Goal: Find specific page/section: Find specific page/section

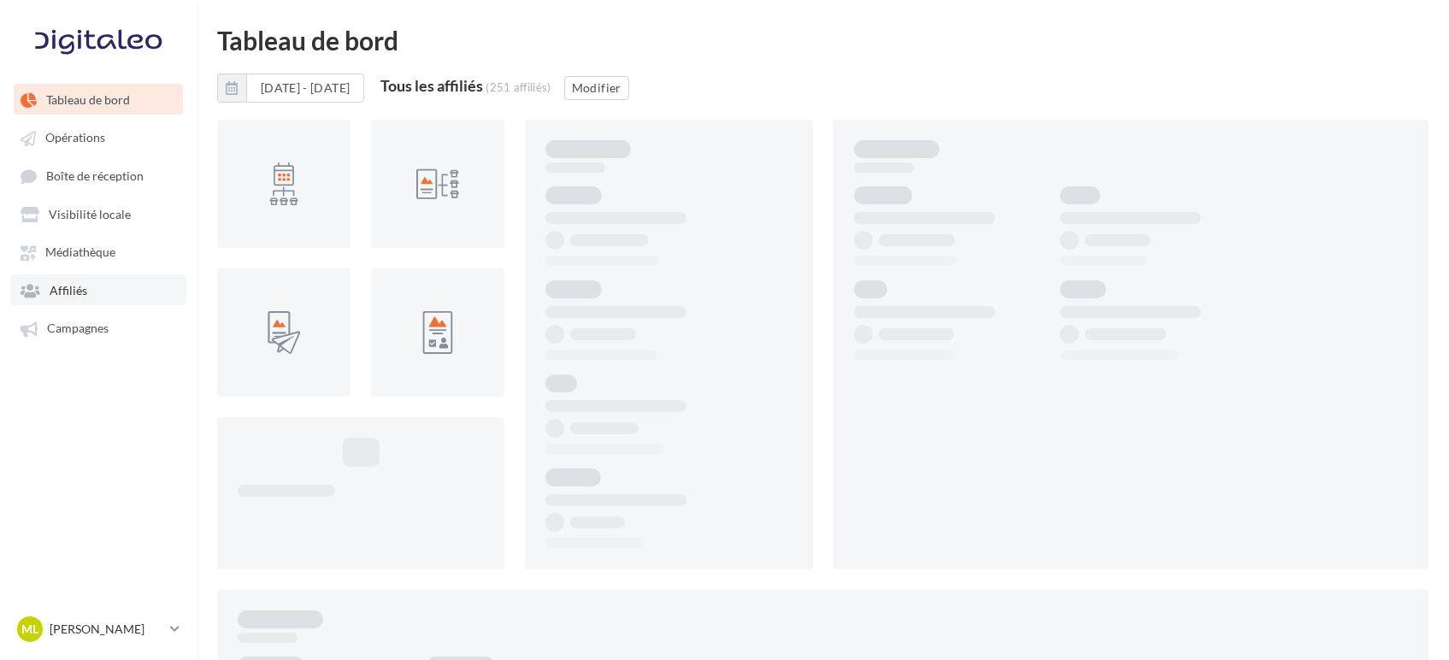
click at [77, 288] on span "Affiliés" at bounding box center [69, 290] width 38 height 15
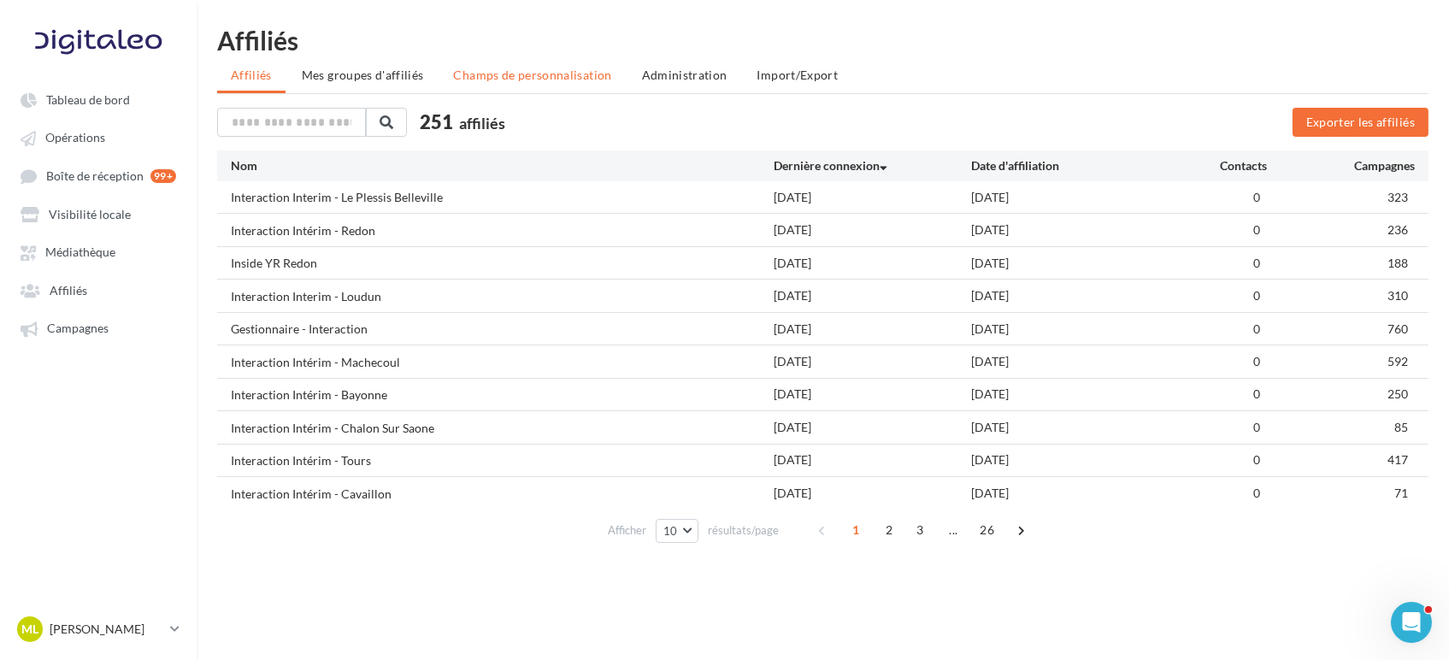
click at [513, 81] on span "Champs de personnalisation" at bounding box center [533, 75] width 158 height 15
click at [513, 81] on ul "Affiliés Mes groupes d'affiliés Champs de personnalisation Administration Impor…" at bounding box center [823, 77] width 1212 height 34
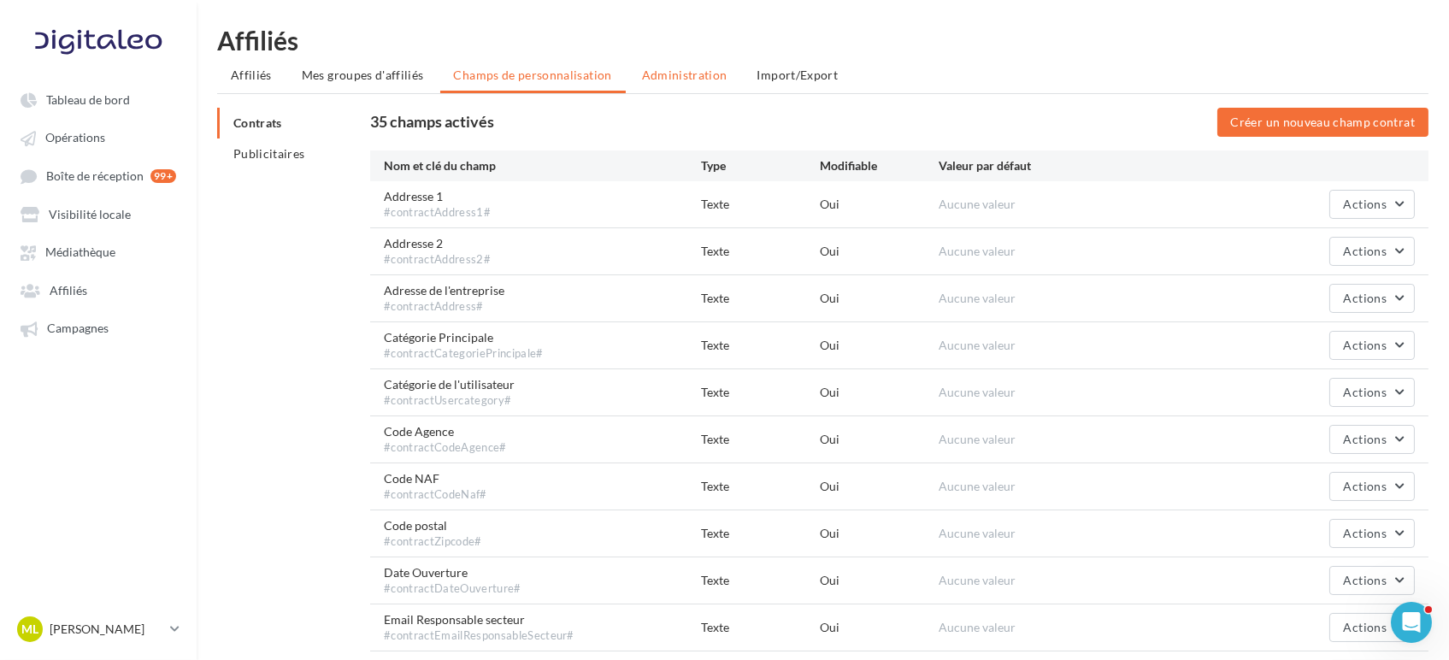
click at [647, 69] on span "Administration" at bounding box center [685, 75] width 86 height 15
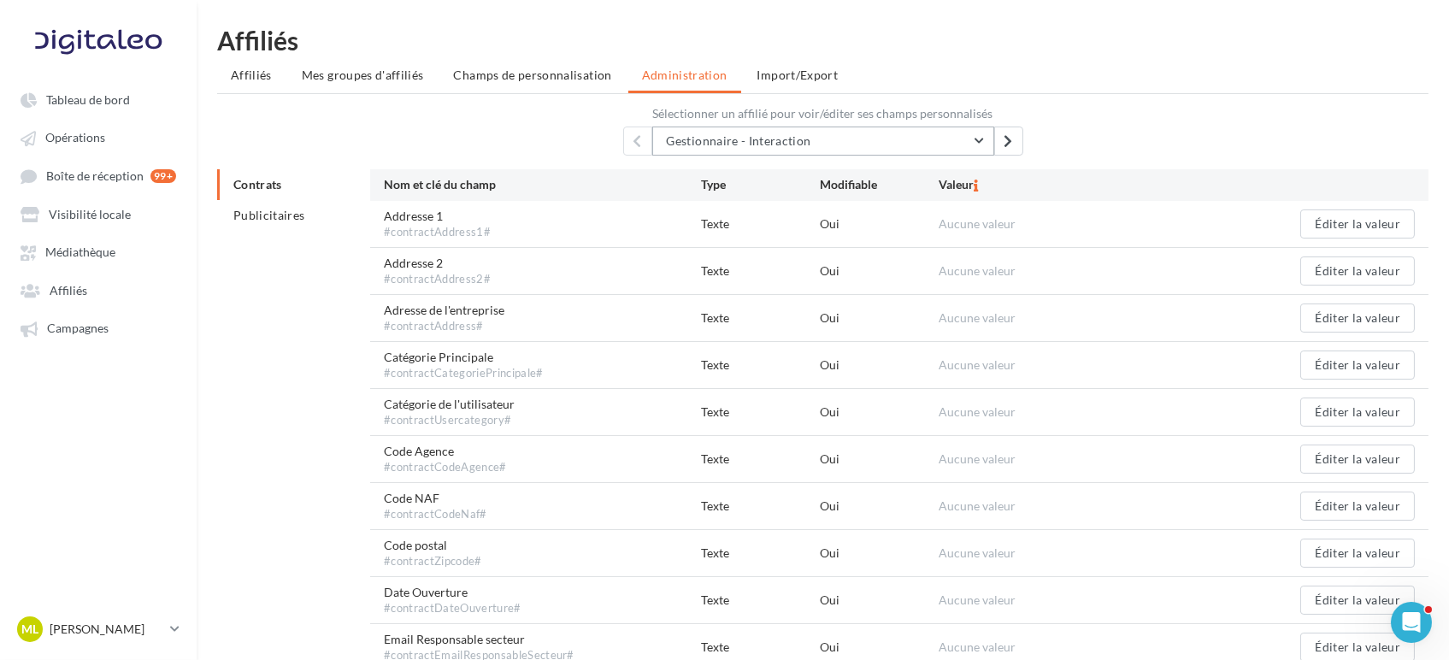
click at [827, 140] on button "Gestionnaire - Interaction" at bounding box center [823, 141] width 342 height 29
type input "********"
click at [808, 185] on span "Montaigu" at bounding box center [812, 184] width 51 height 15
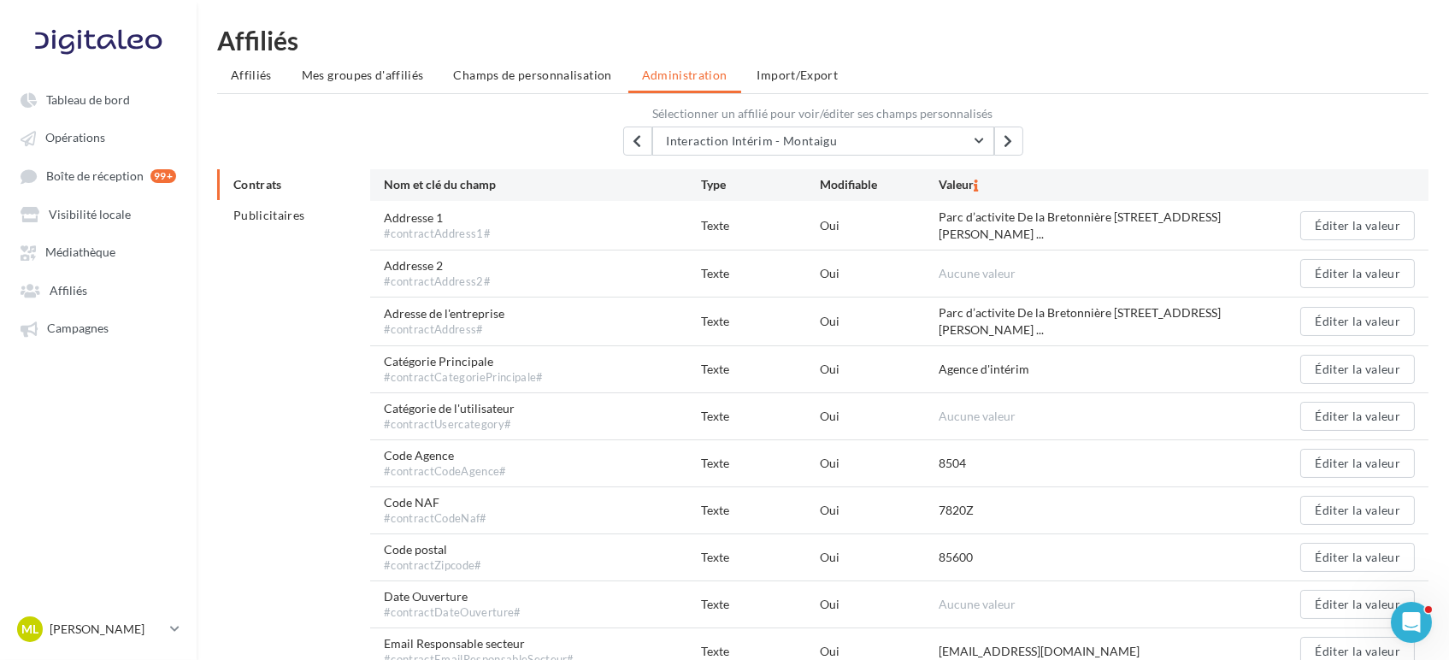
scroll to position [190, 0]
